Goal: Find specific page/section: Find specific page/section

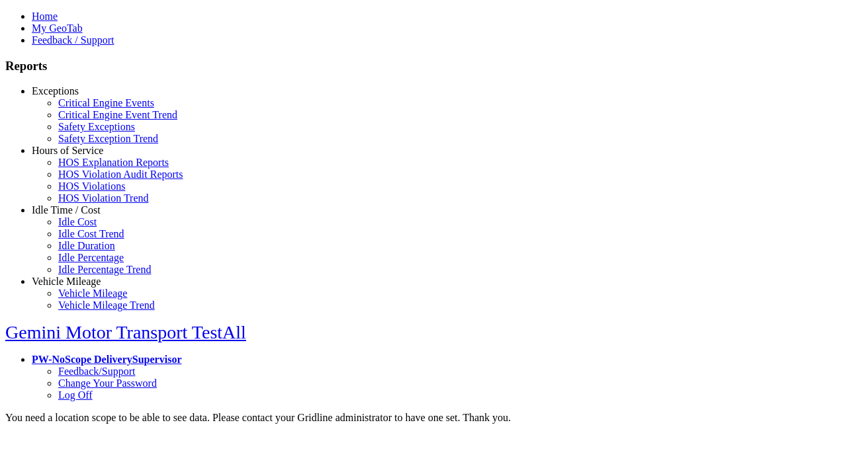
click at [76, 156] on link "Hours of Service" at bounding box center [67, 150] width 71 height 11
click at [86, 192] on link "HOS Violations" at bounding box center [91, 186] width 67 height 11
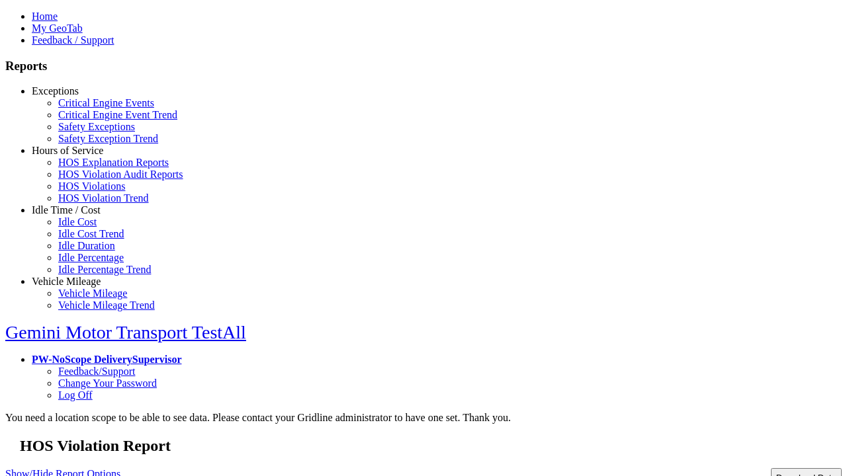
type input "**********"
